Goal: Information Seeking & Learning: Check status

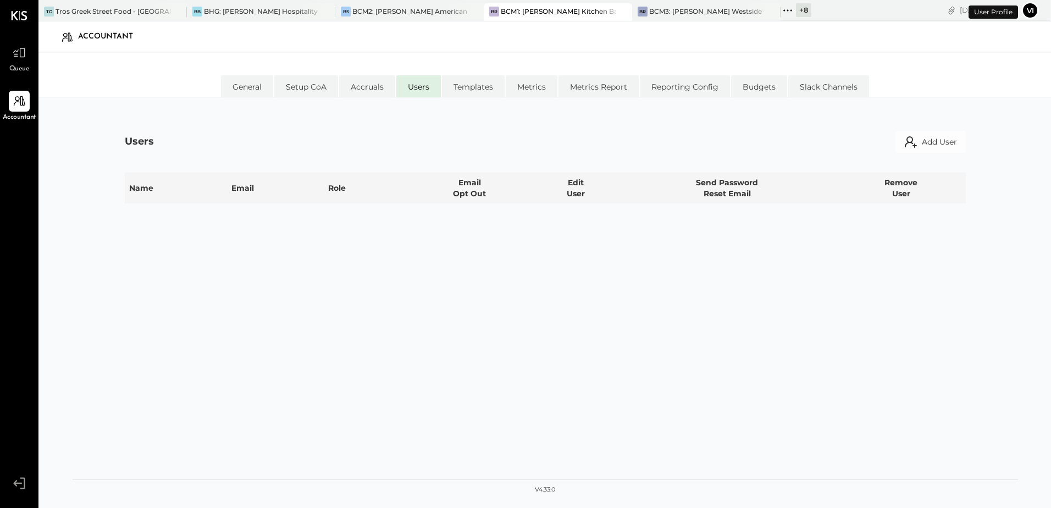
select select "**********"
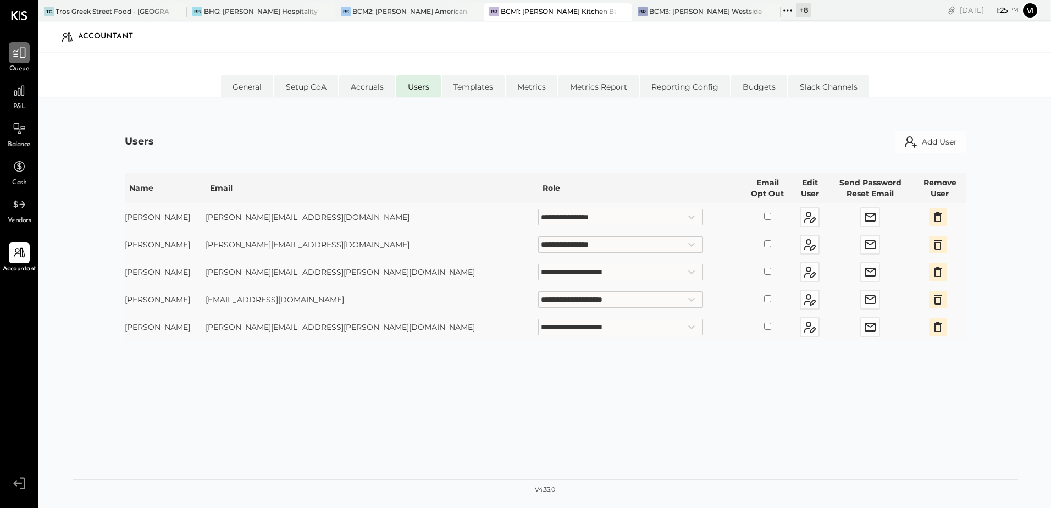
click at [25, 51] on icon at bounding box center [19, 53] width 13 height 10
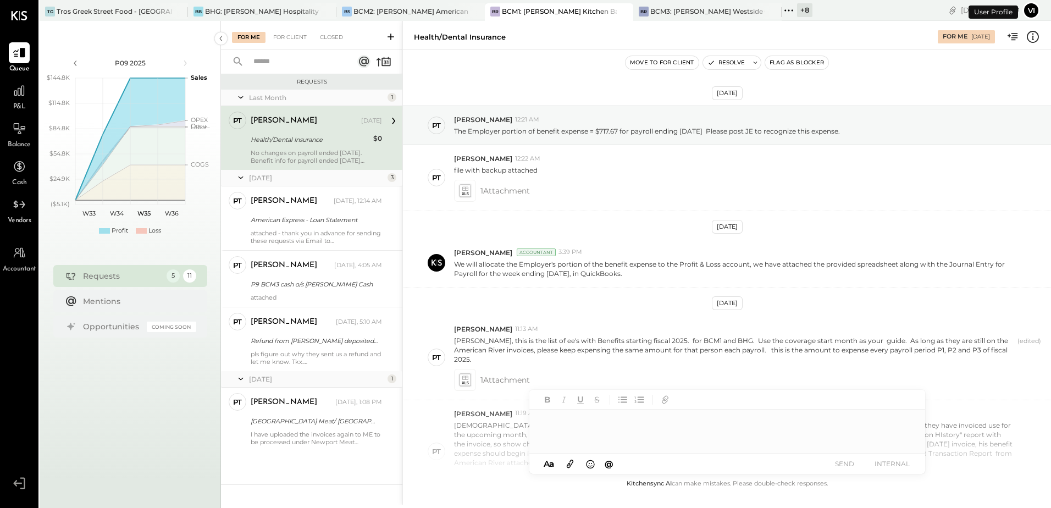
scroll to position [408, 0]
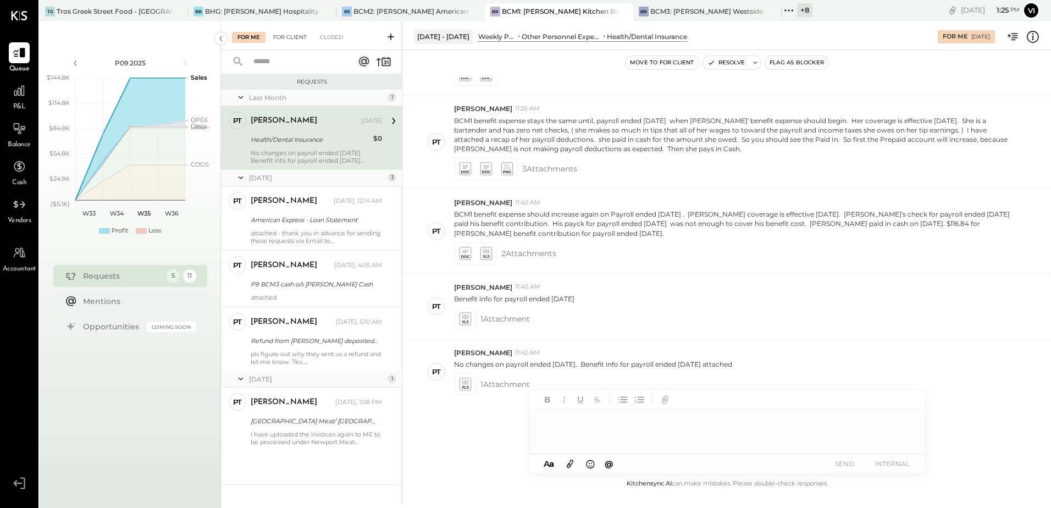
click at [289, 40] on div "For Client" at bounding box center [290, 37] width 45 height 11
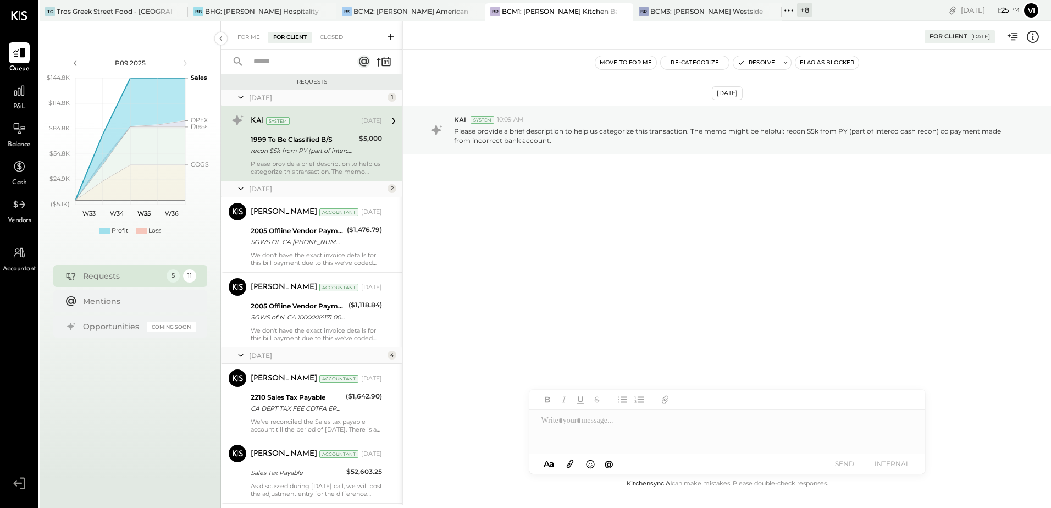
click at [285, 62] on input "text" at bounding box center [296, 62] width 99 height 18
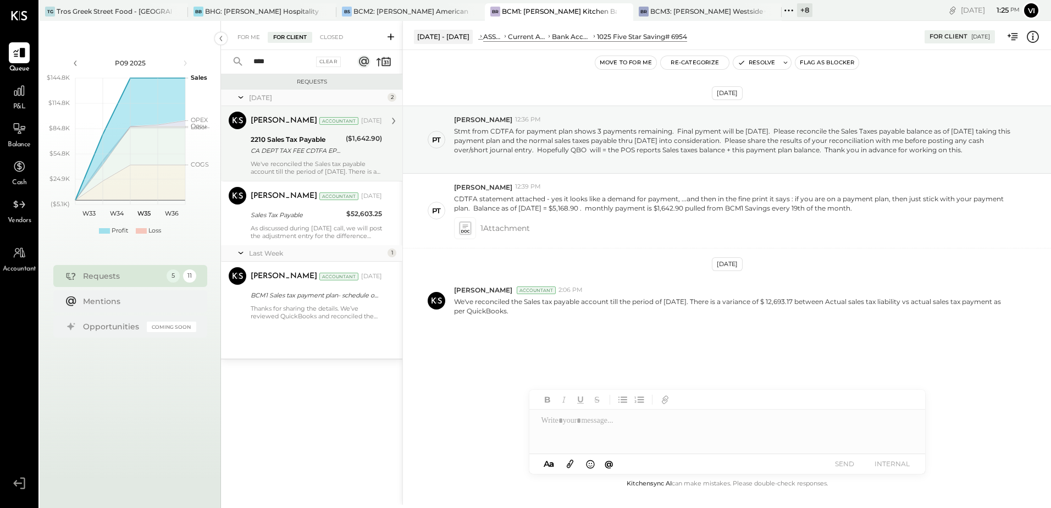
type input "****"
click at [309, 139] on div "2210 Sales Tax Payable" at bounding box center [297, 139] width 92 height 11
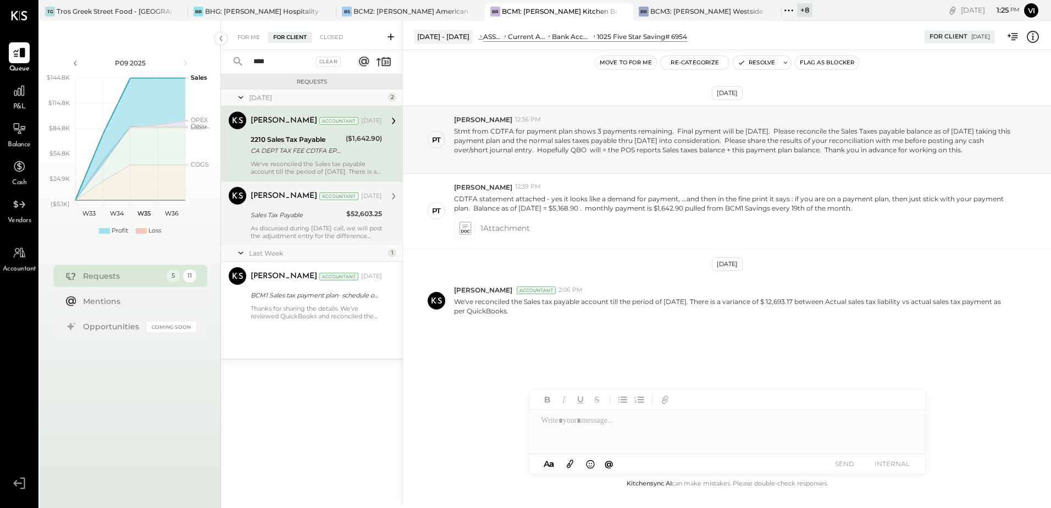
click at [307, 215] on div "Sales Tax Payable" at bounding box center [297, 214] width 92 height 11
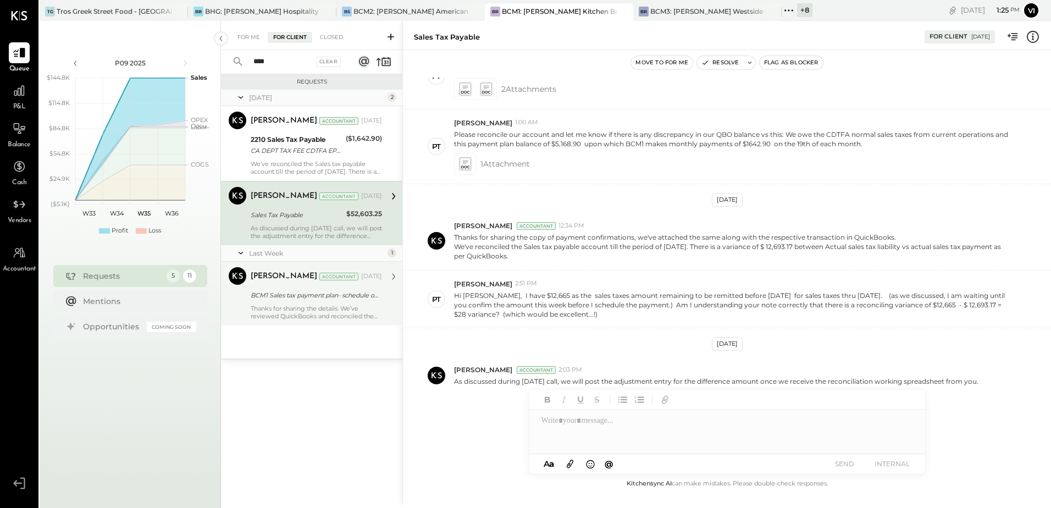
click at [309, 300] on div "BCM1 Sales tax payment plan- schedule of payments" at bounding box center [315, 295] width 128 height 11
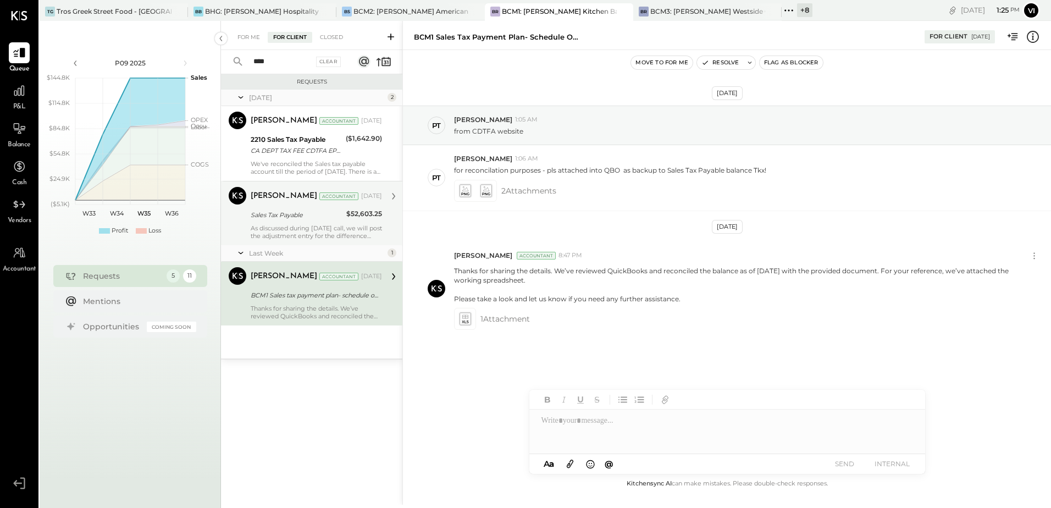
click at [324, 211] on div "Sales Tax Payable" at bounding box center [297, 214] width 92 height 11
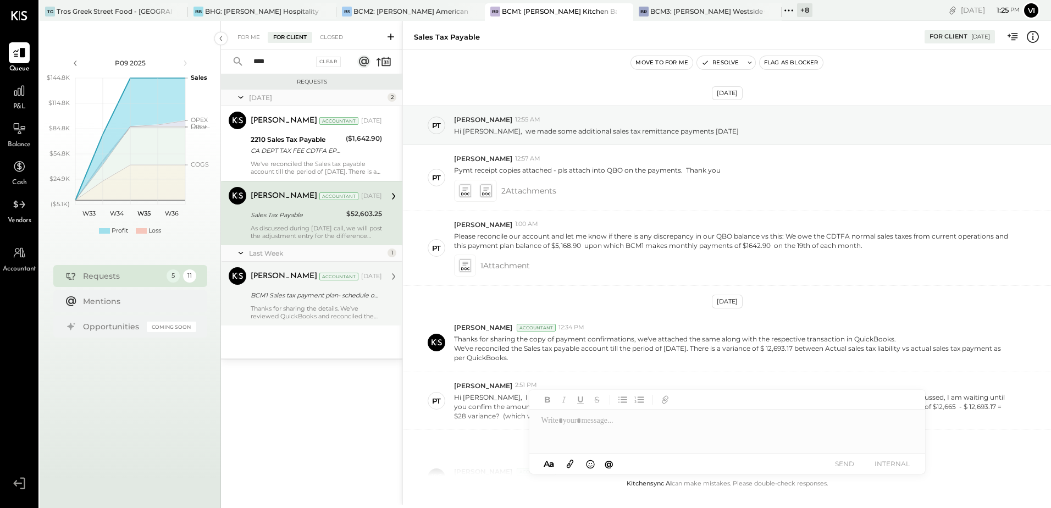
scroll to position [102, 0]
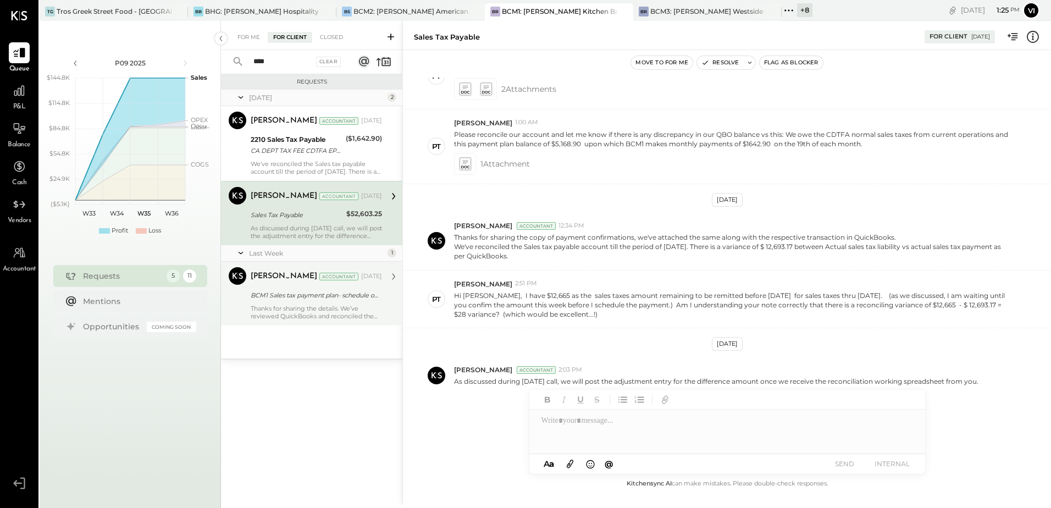
click at [319, 296] on div "BCM1 Sales tax payment plan- schedule of payments" at bounding box center [315, 295] width 128 height 11
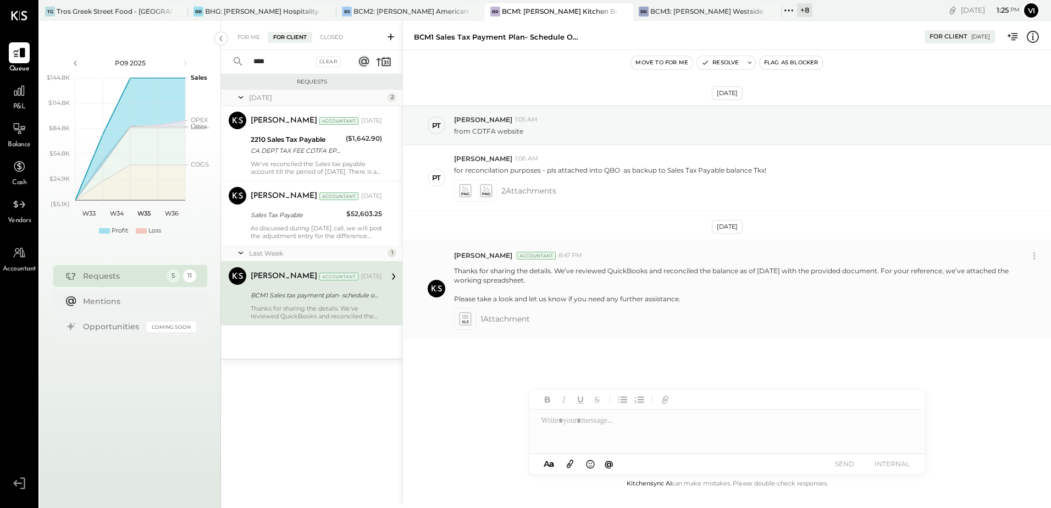
click at [461, 316] on icon at bounding box center [465, 319] width 12 height 13
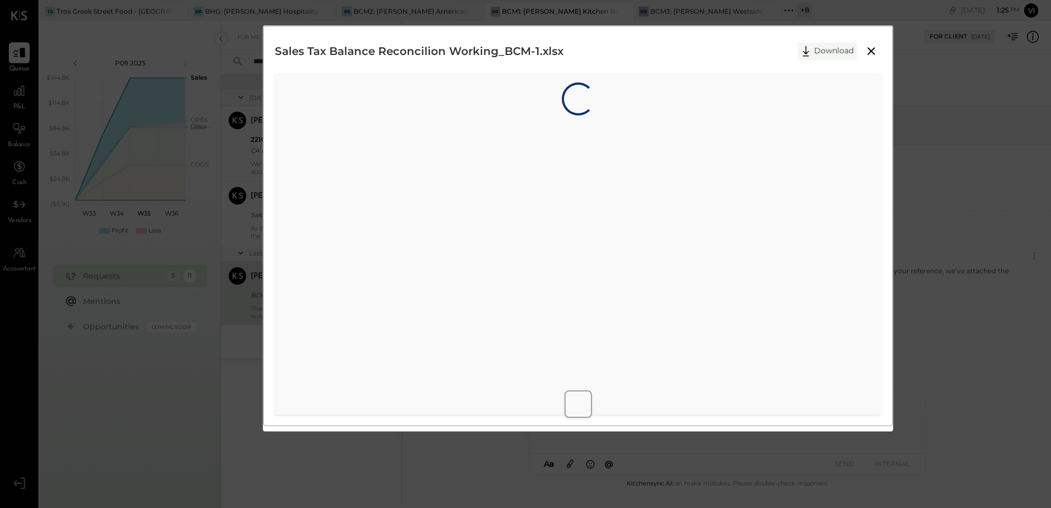
click at [821, 49] on button "Download" at bounding box center [827, 51] width 59 height 18
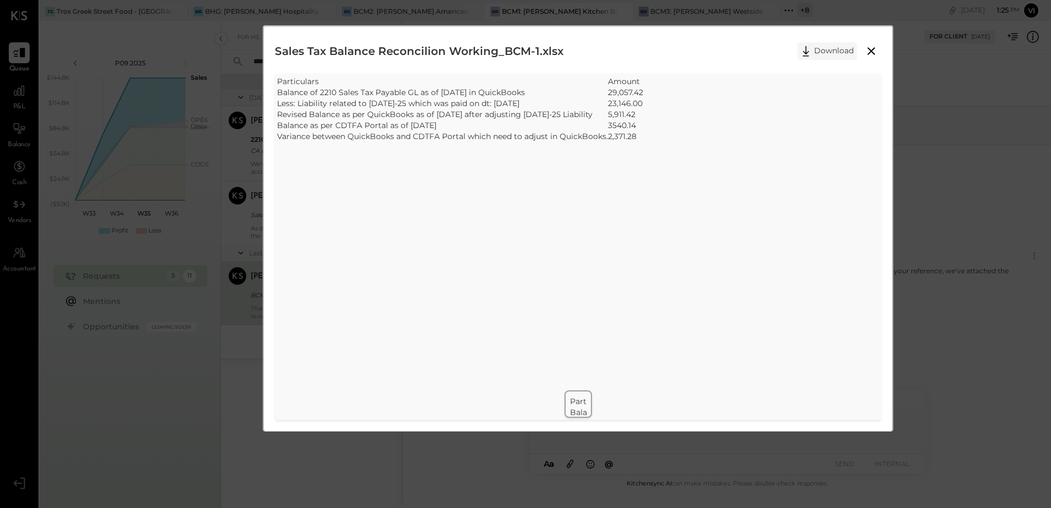
click at [830, 49] on button "Download" at bounding box center [827, 51] width 59 height 18
click at [867, 46] on icon at bounding box center [871, 51] width 13 height 13
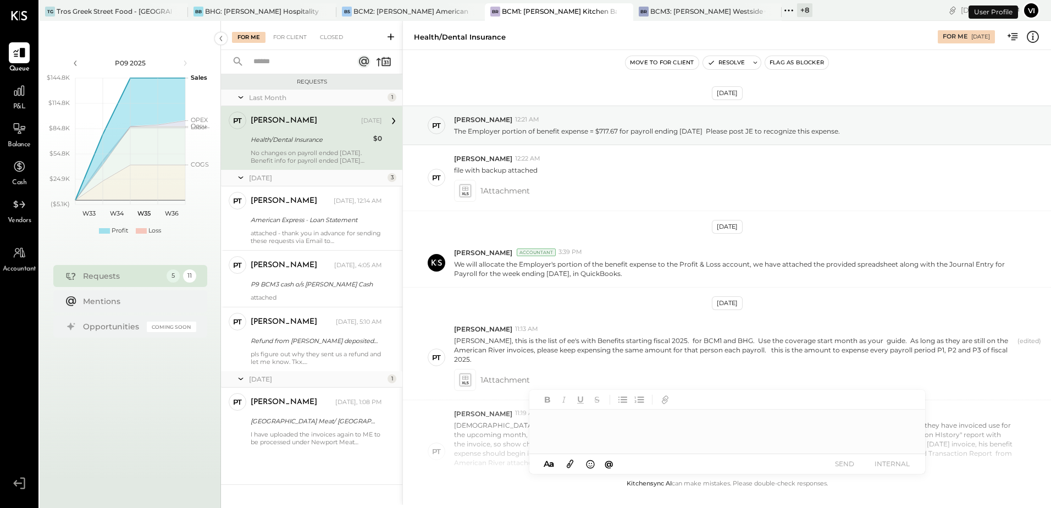
scroll to position [408, 0]
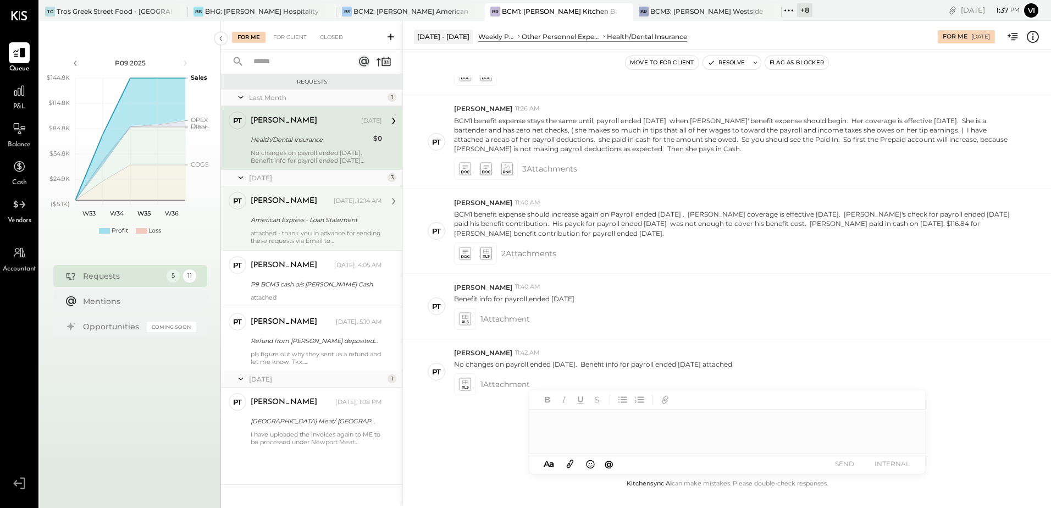
click at [330, 211] on div "[PERSON_NAME] [DATE], 12:14 AM American Express - Loan Statement attached - tha…" at bounding box center [316, 218] width 131 height 53
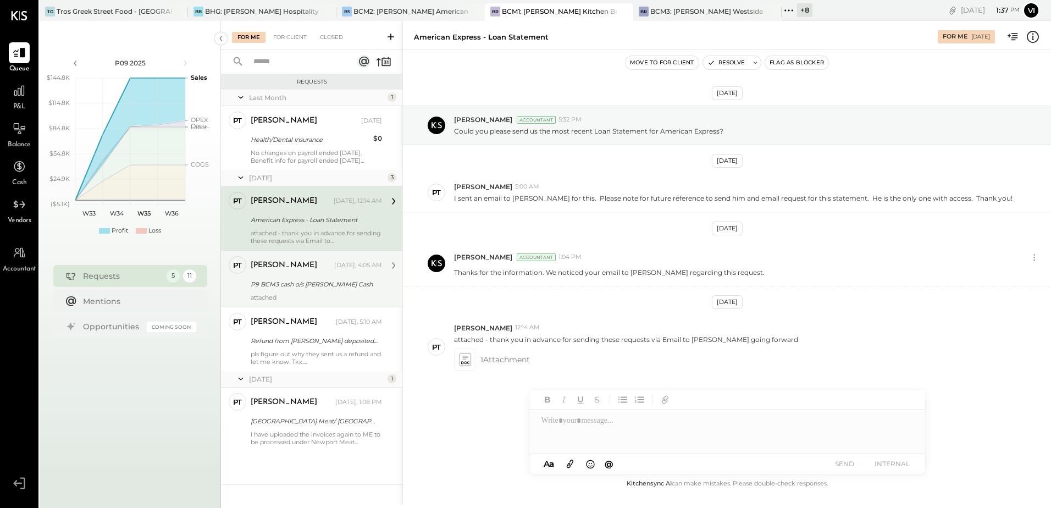
click at [301, 278] on div "P9 BCM3 cash o/s [PERSON_NAME] Cash" at bounding box center [315, 284] width 128 height 13
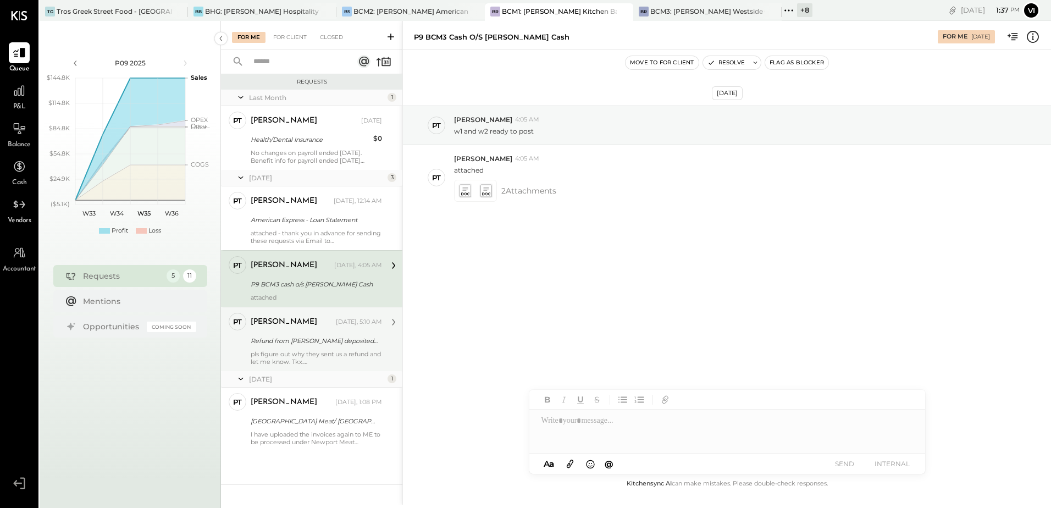
click at [297, 346] on div "Refund from [PERSON_NAME] deposited [DATE]" at bounding box center [315, 340] width 128 height 13
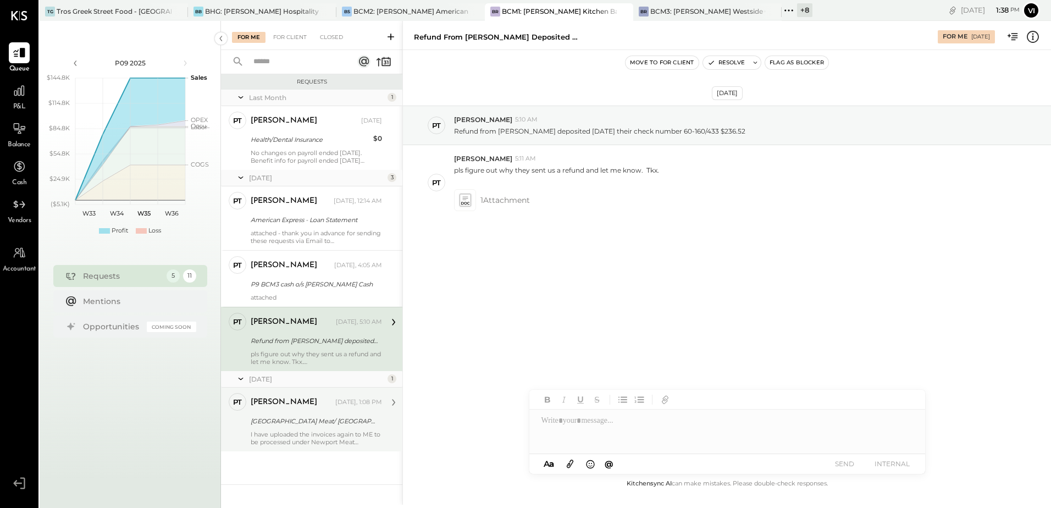
click at [302, 417] on div "[GEOGRAPHIC_DATA] Meat/ [GEOGRAPHIC_DATA] [GEOGRAPHIC_DATA] -BCM1" at bounding box center [315, 421] width 128 height 11
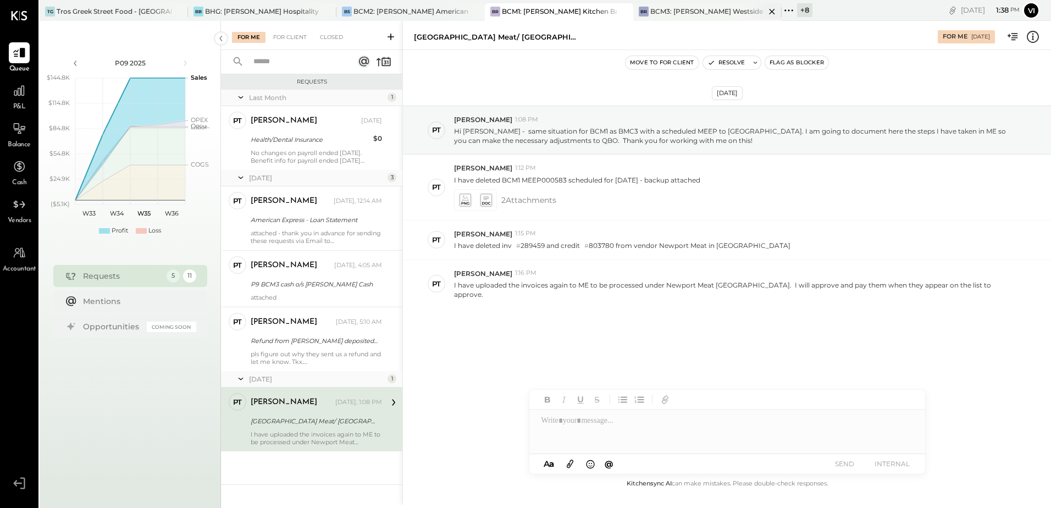
click at [694, 12] on div "BCM3: [PERSON_NAME] Westside Grill" at bounding box center [707, 11] width 115 height 9
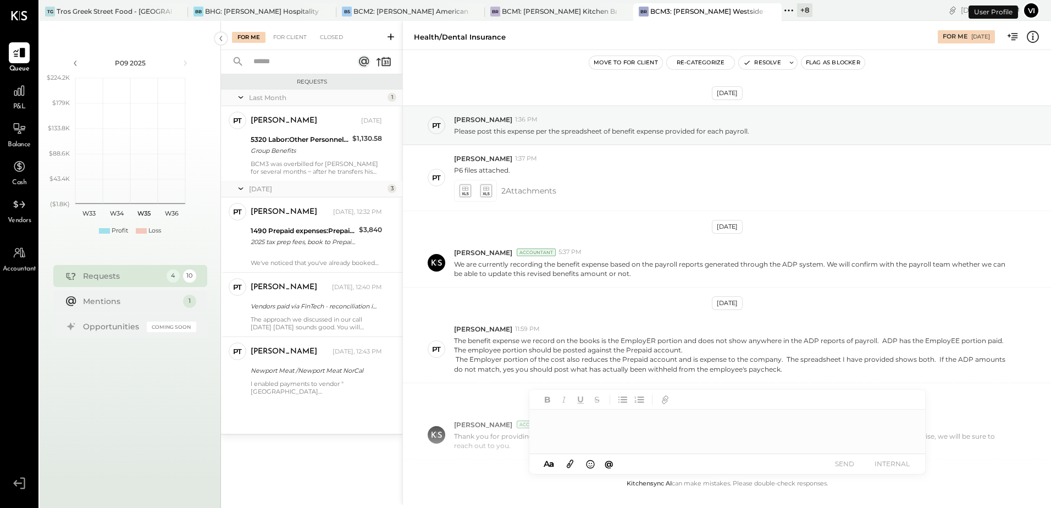
scroll to position [298, 0]
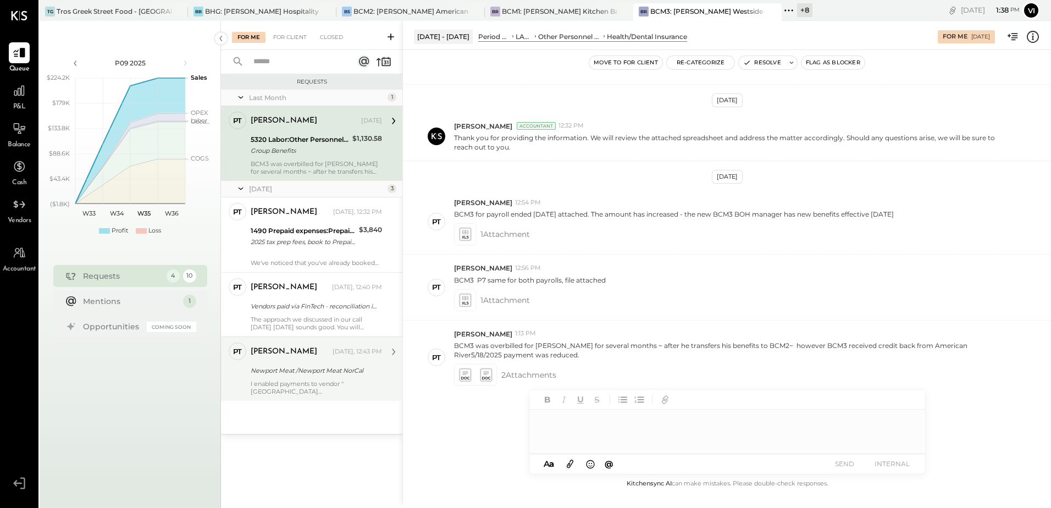
click at [325, 367] on div "Newport Meat /Newport Meat NorCal" at bounding box center [315, 370] width 128 height 11
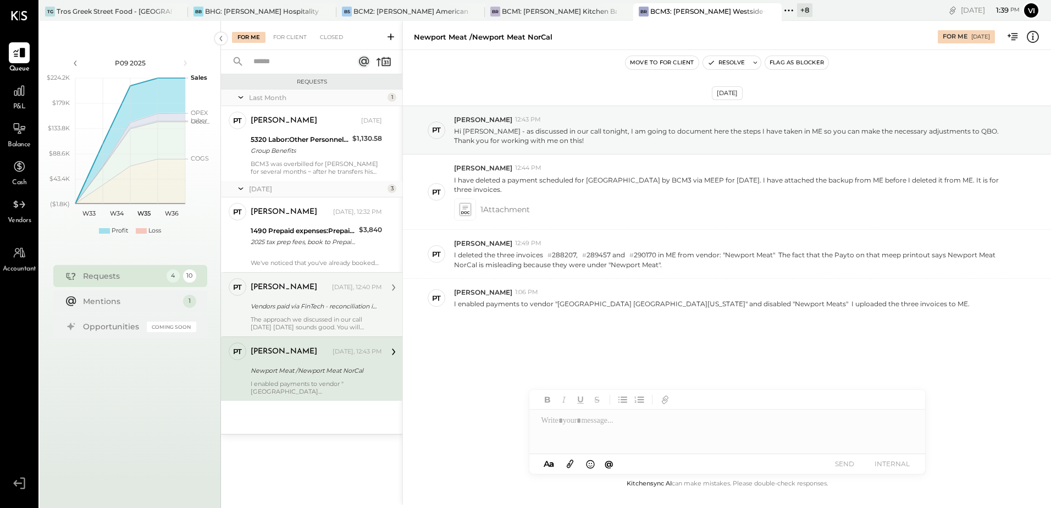
click at [317, 291] on div "[PERSON_NAME]" at bounding box center [290, 287] width 79 height 11
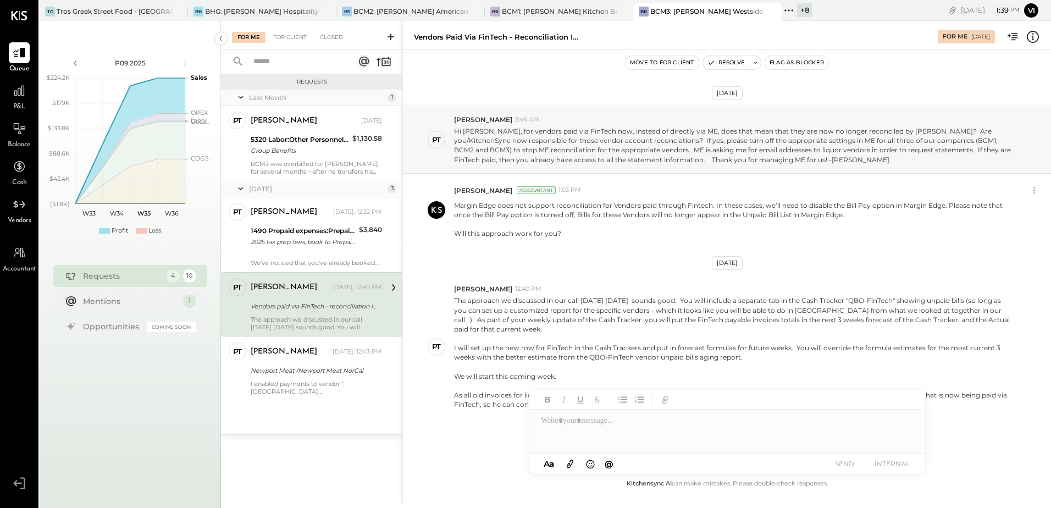
scroll to position [23, 0]
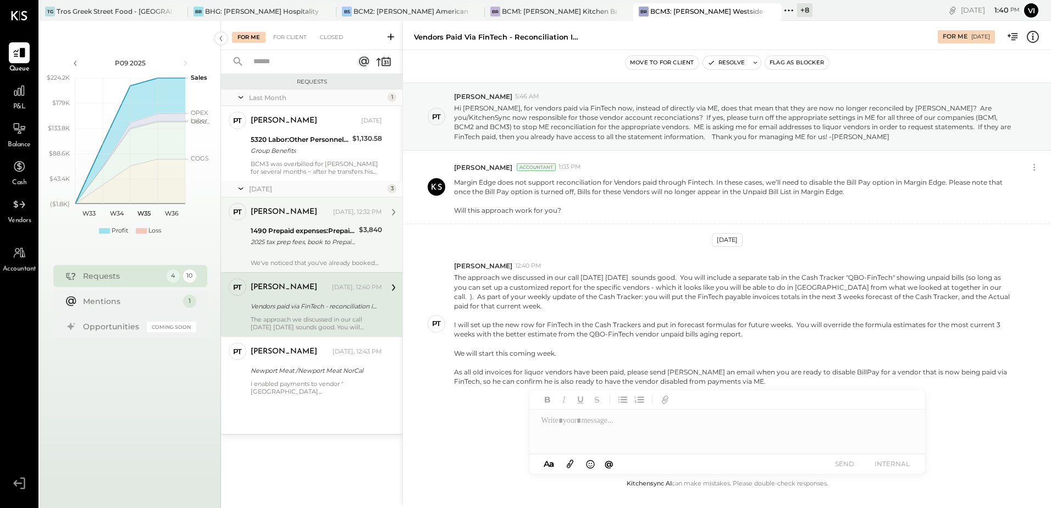
click at [307, 244] on div "2025 tax prep fees, book to Prepaid, amort at $480/period thru P13-2025" at bounding box center [303, 241] width 105 height 11
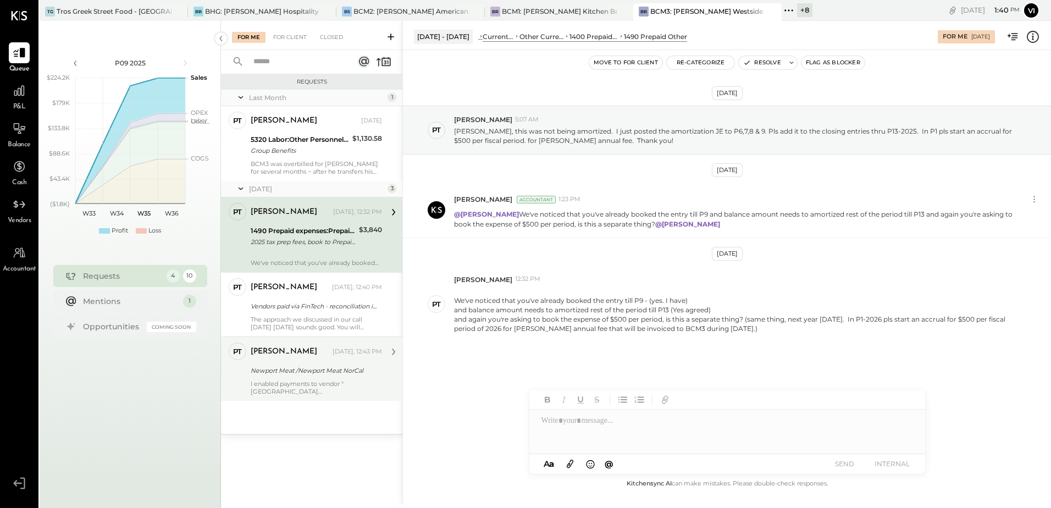
click at [298, 368] on div "Newport Meat /Newport Meat NorCal" at bounding box center [315, 370] width 128 height 11
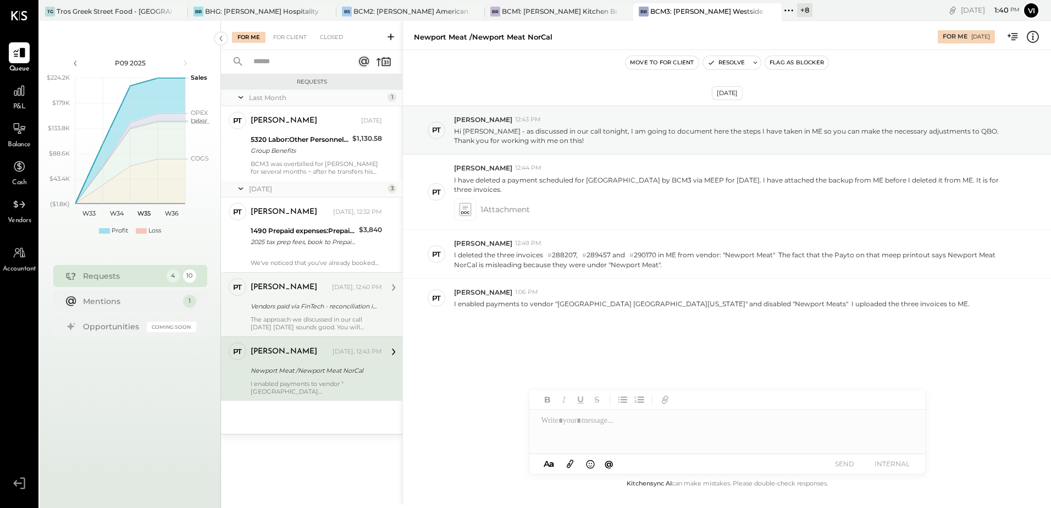
click at [264, 308] on div "Vendors paid via FinTech - reconciliation in [GEOGRAPHIC_DATA]" at bounding box center [315, 306] width 128 height 11
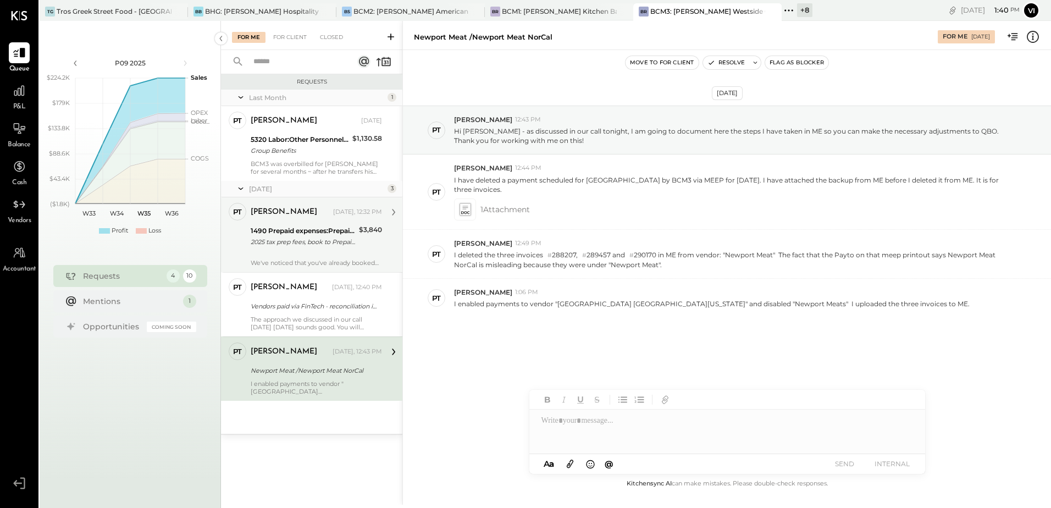
scroll to position [23, 0]
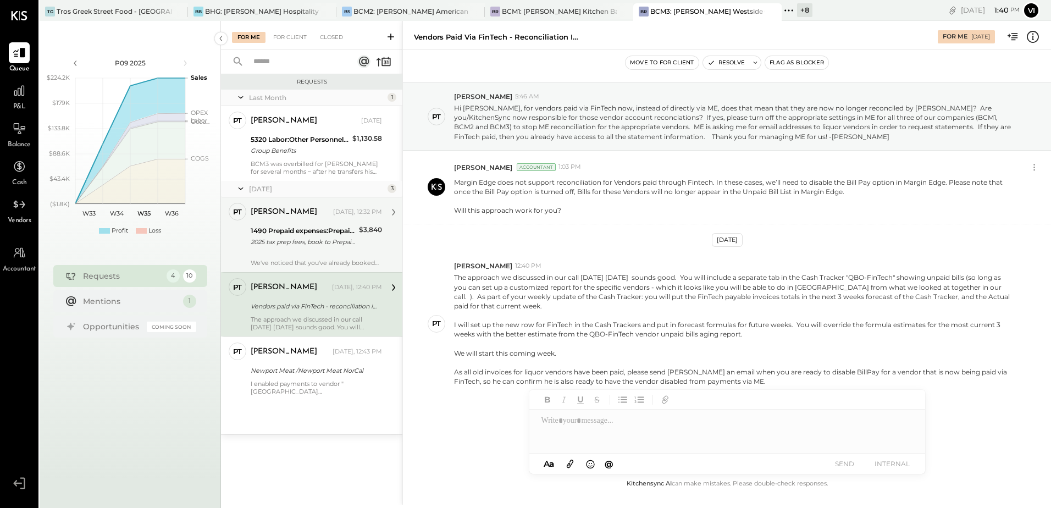
click at [307, 242] on div "2025 tax prep fees, book to Prepaid, amort at $480/period thru P13-2025" at bounding box center [303, 241] width 105 height 11
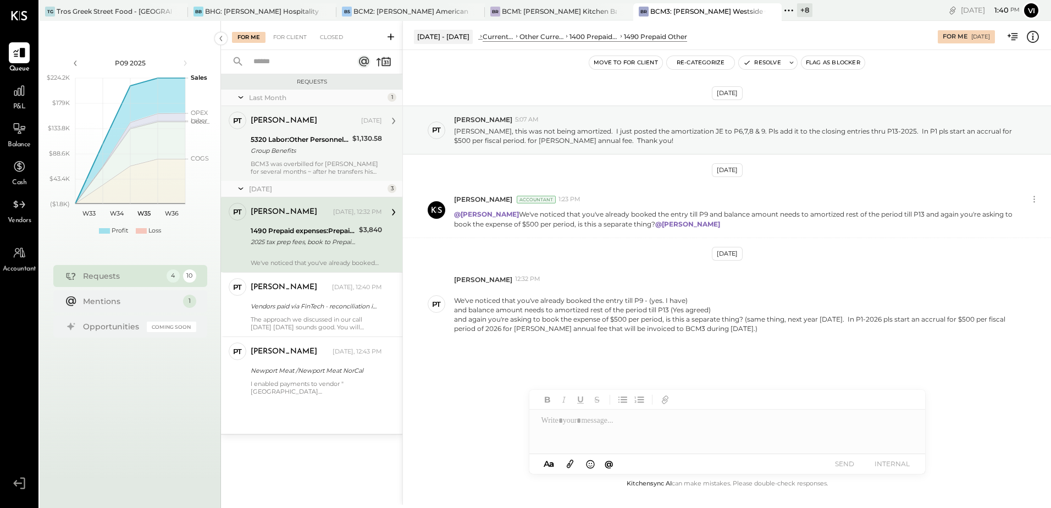
click at [308, 169] on div "BCM3 was overbilled for [PERSON_NAME] for several months ~ after he transfers h…" at bounding box center [316, 167] width 131 height 15
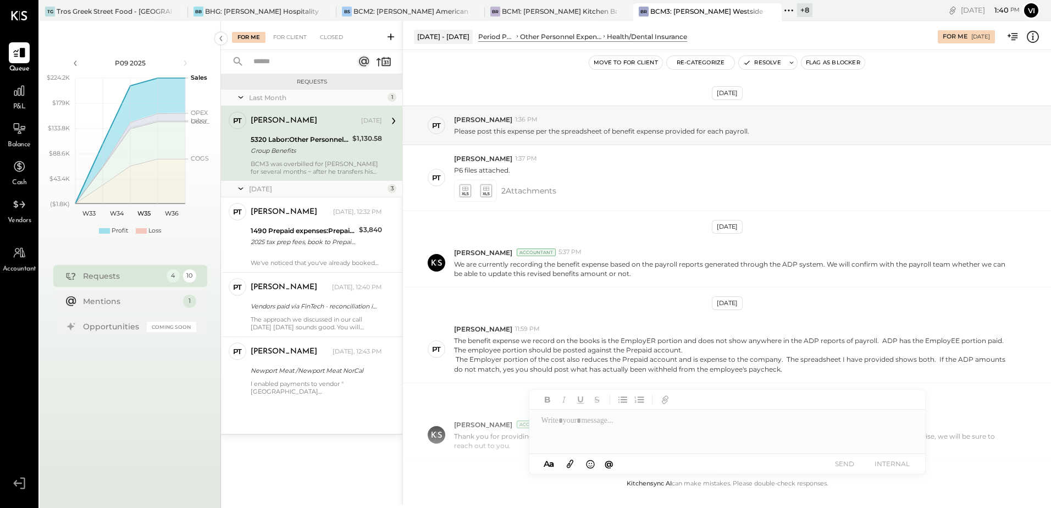
scroll to position [298, 0]
